Goal: Submit feedback/report problem

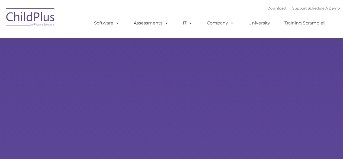
type input ""
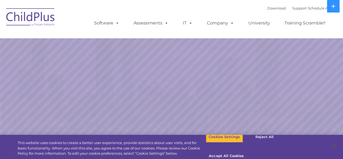
select select "MEDIUM"
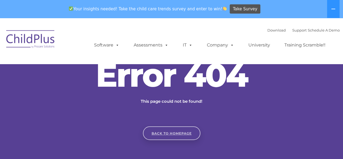
click at [179, 132] on link "Back to homepage" at bounding box center [171, 133] width 57 height 14
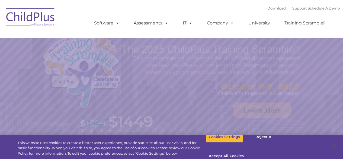
select select "MEDIUM"
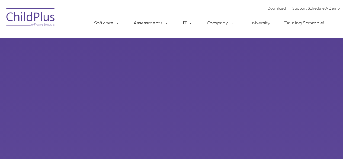
type input ""
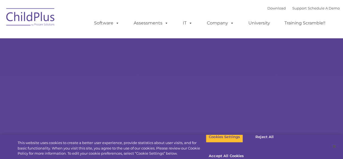
select select "MEDIUM"
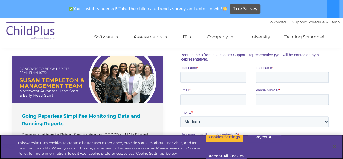
scroll to position [388, 0]
